Goal: Task Accomplishment & Management: Manage account settings

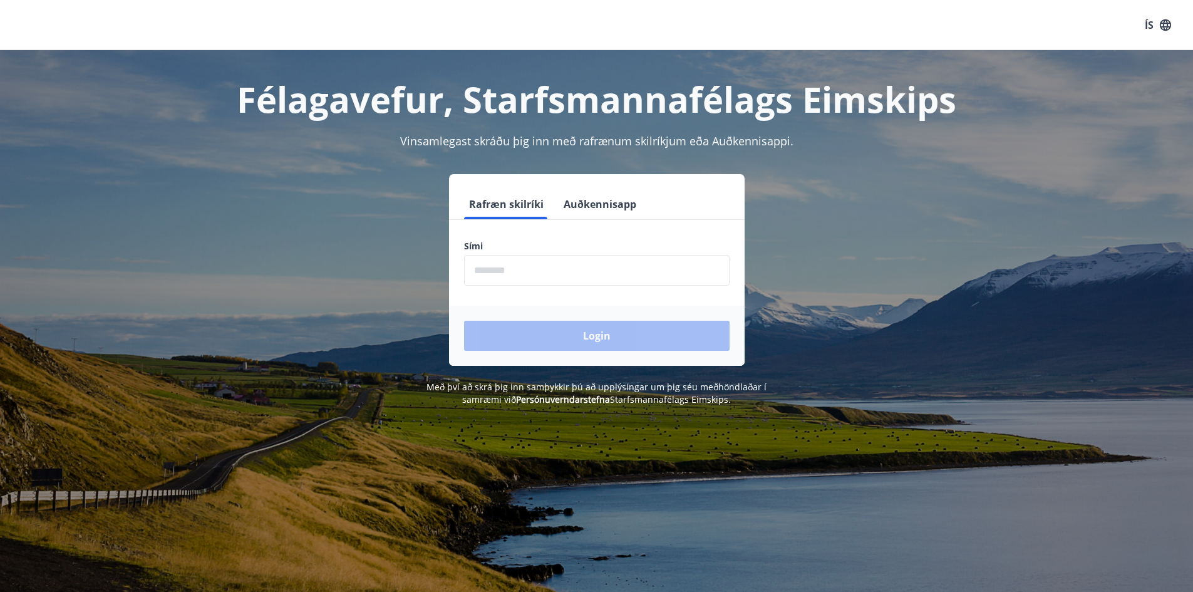
click at [582, 266] on input "phone" at bounding box center [596, 270] width 265 height 31
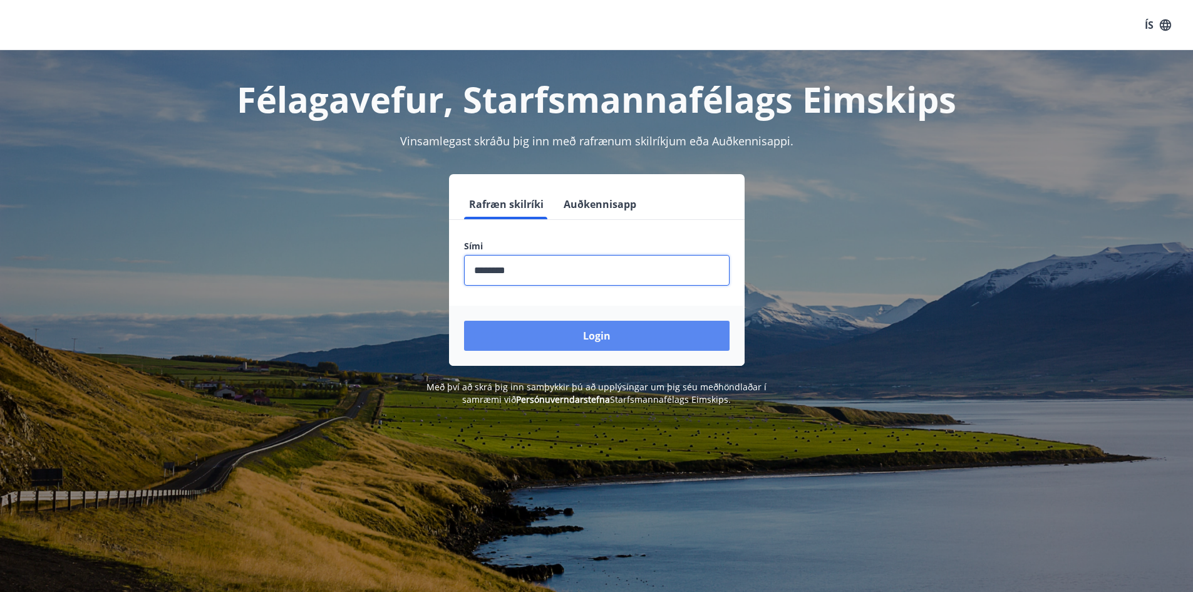
type input "********"
click at [597, 332] on button "Login" at bounding box center [596, 336] width 265 height 30
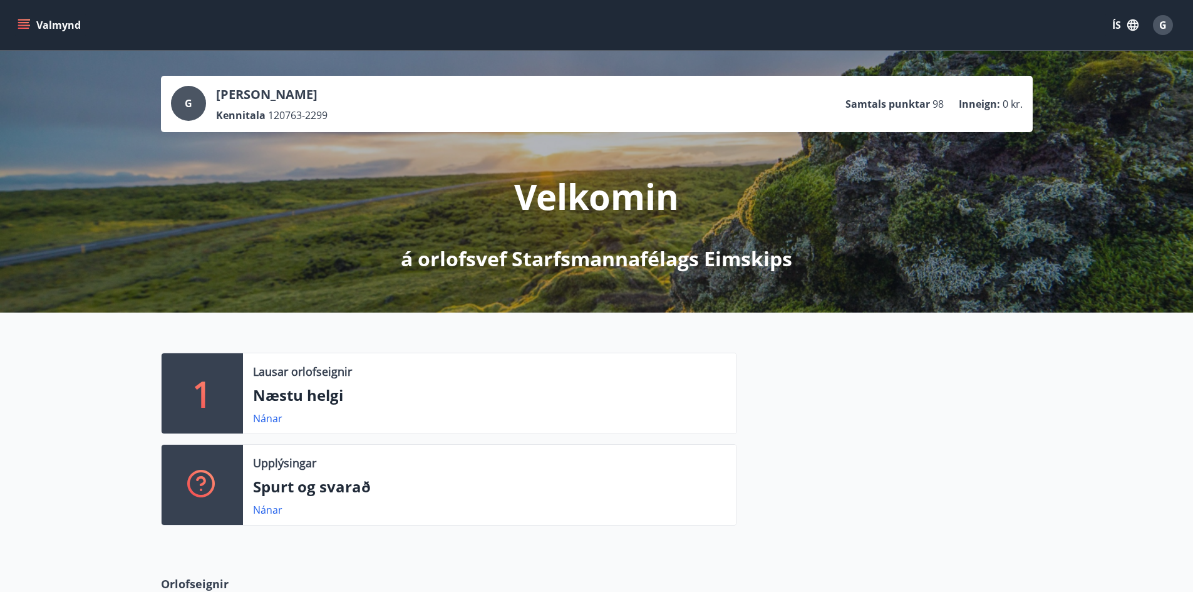
click at [23, 24] on icon "menu" at bounding box center [24, 25] width 13 height 13
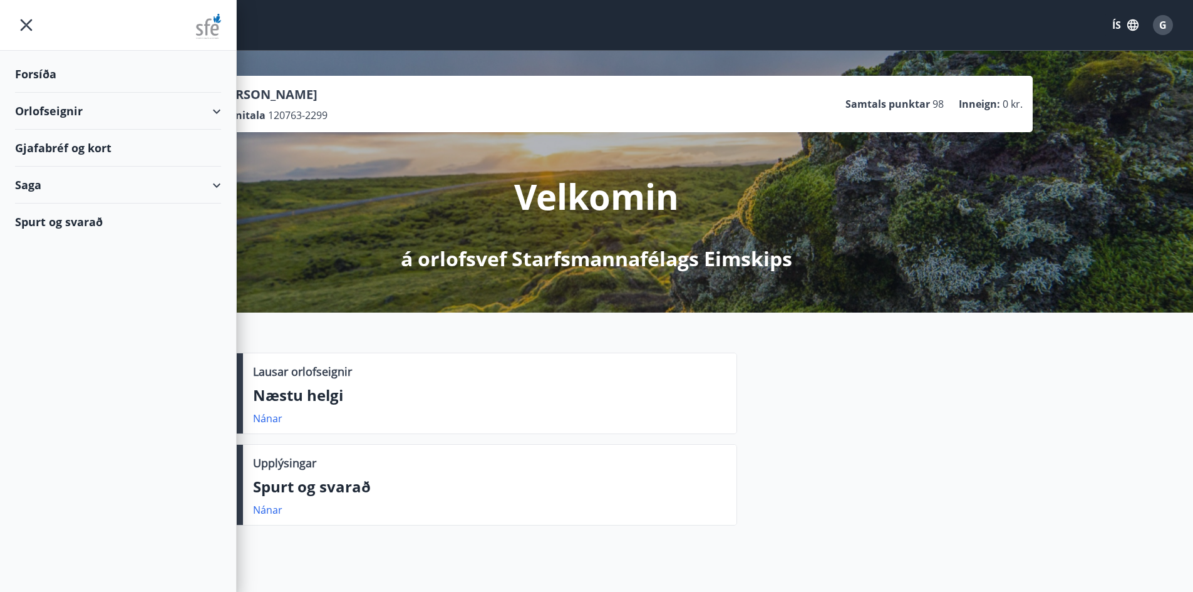
click at [67, 152] on div "Gjafabréf og kort" at bounding box center [118, 148] width 206 height 37
click at [218, 110] on div "Orlofseignir" at bounding box center [118, 111] width 206 height 37
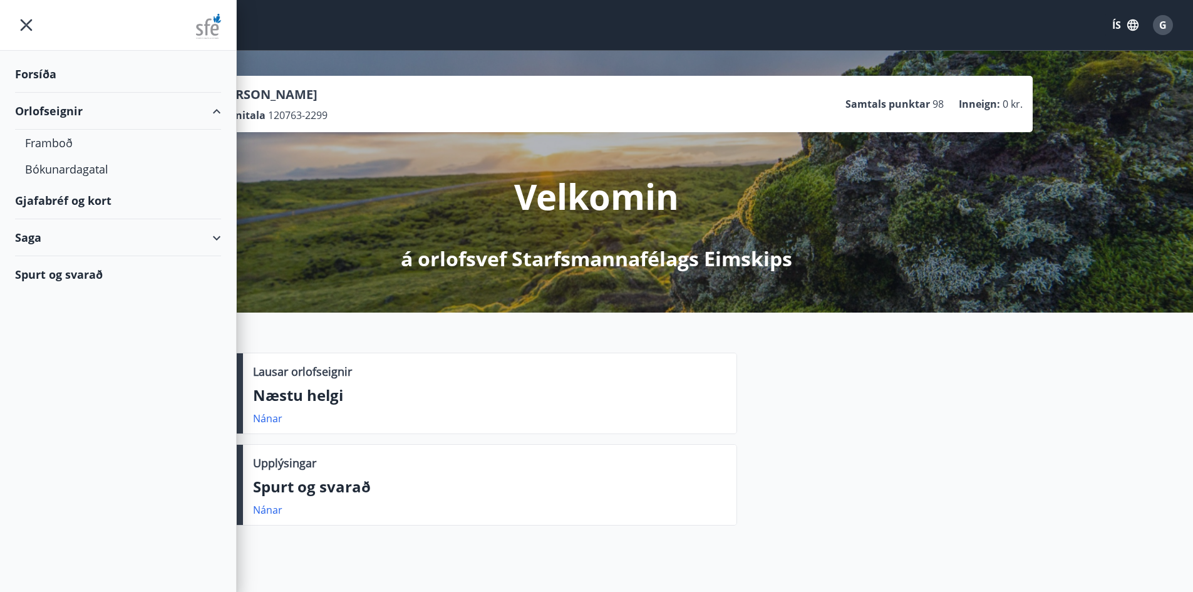
click at [218, 110] on div "Orlofseignir" at bounding box center [118, 111] width 206 height 37
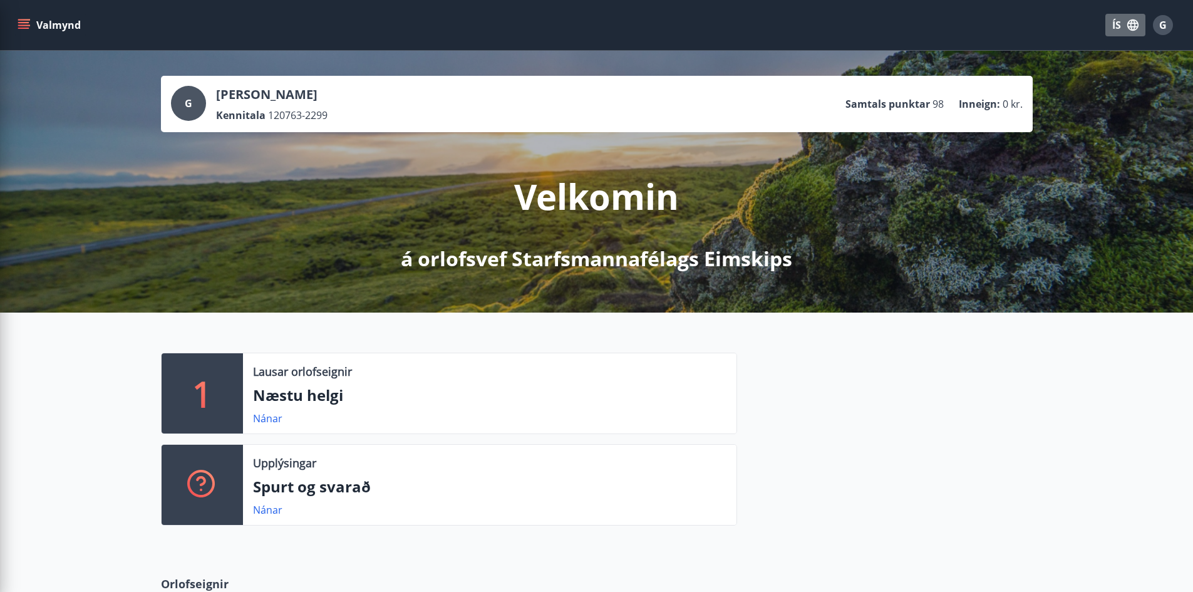
click at [1133, 26] on icon "button" at bounding box center [1132, 24] width 11 height 11
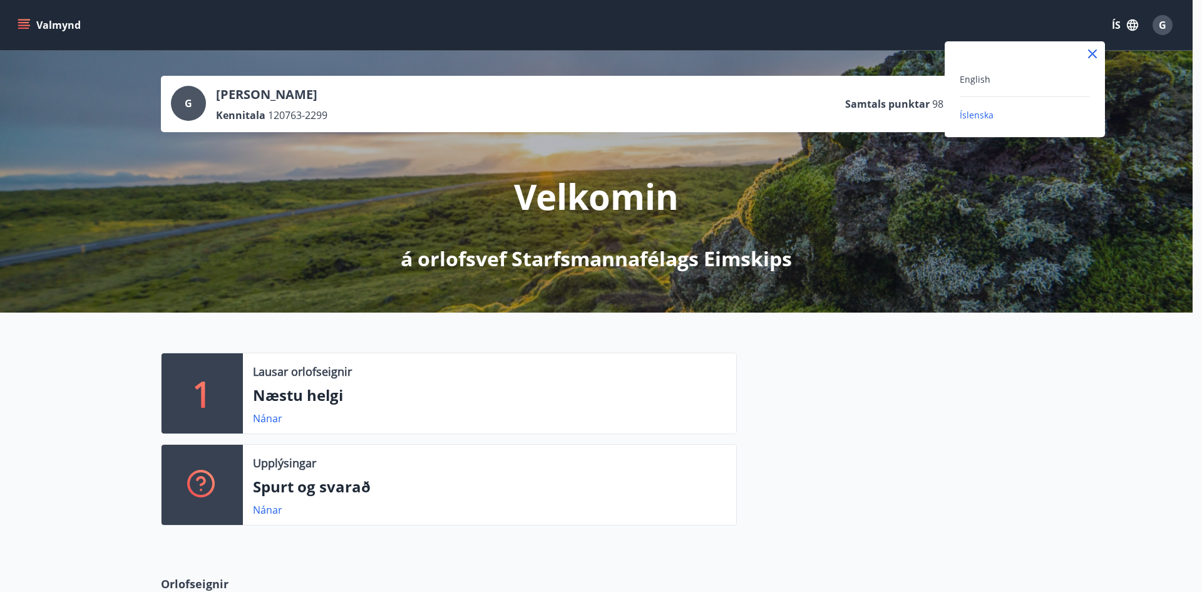
click at [1133, 26] on div at bounding box center [601, 296] width 1202 height 592
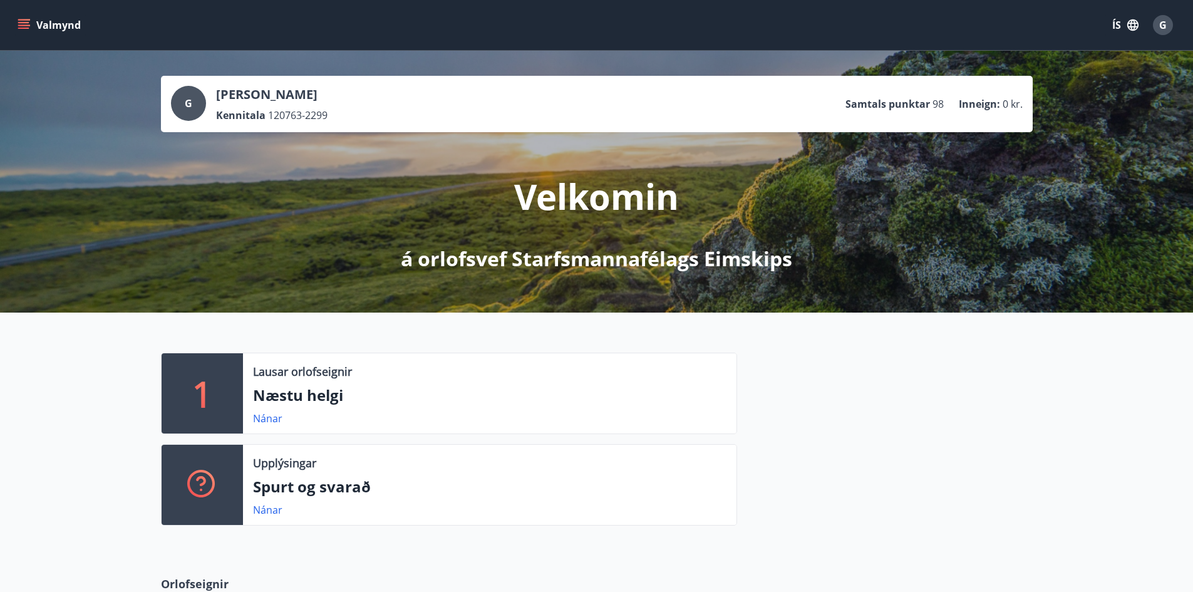
click at [1164, 27] on span "G" at bounding box center [1163, 25] width 8 height 14
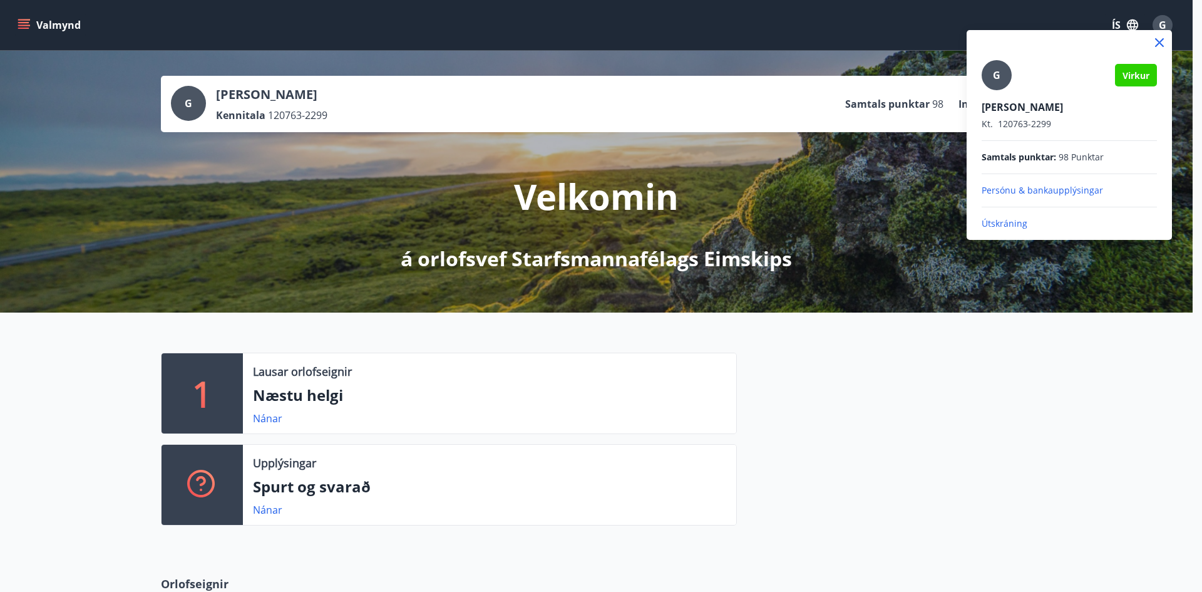
click at [1002, 225] on p "Útskráning" at bounding box center [1069, 223] width 175 height 13
